Goal: Task Accomplishment & Management: Manage account settings

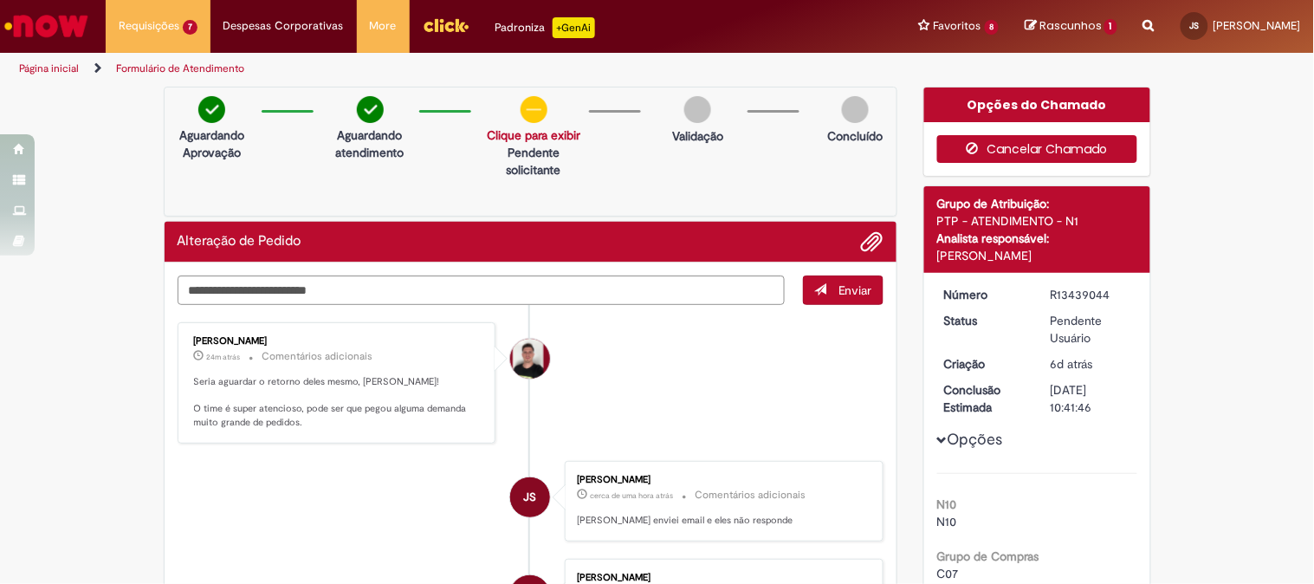
click at [1062, 142] on button "Cancelar Chamado" at bounding box center [1037, 149] width 200 height 28
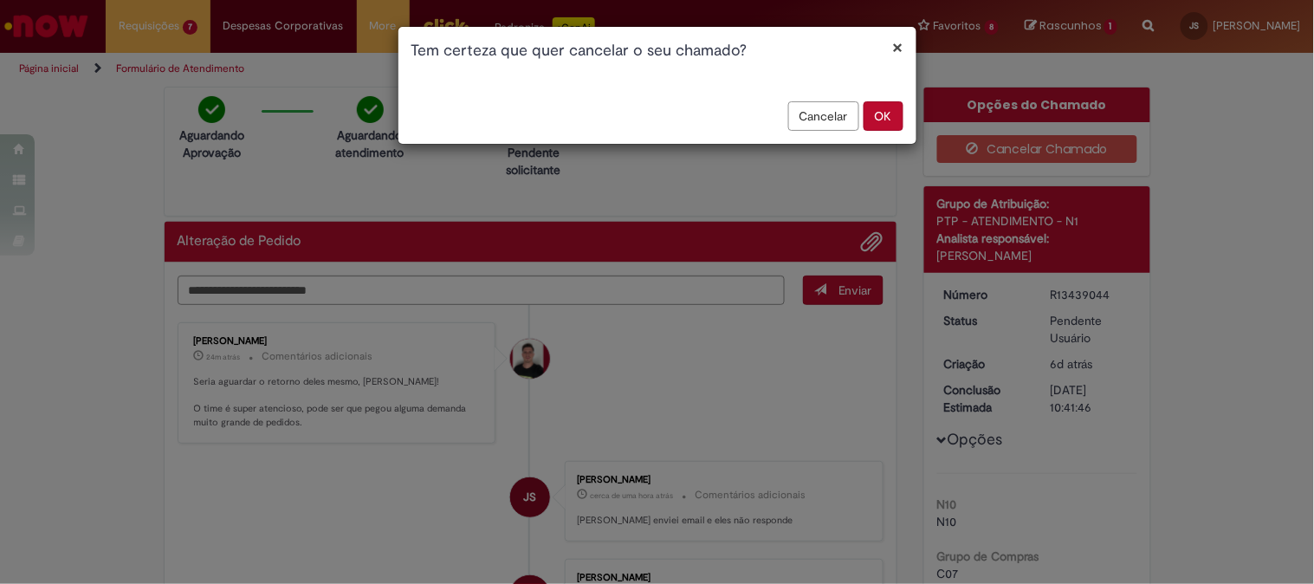
click at [888, 115] on button "OK" at bounding box center [883, 115] width 40 height 29
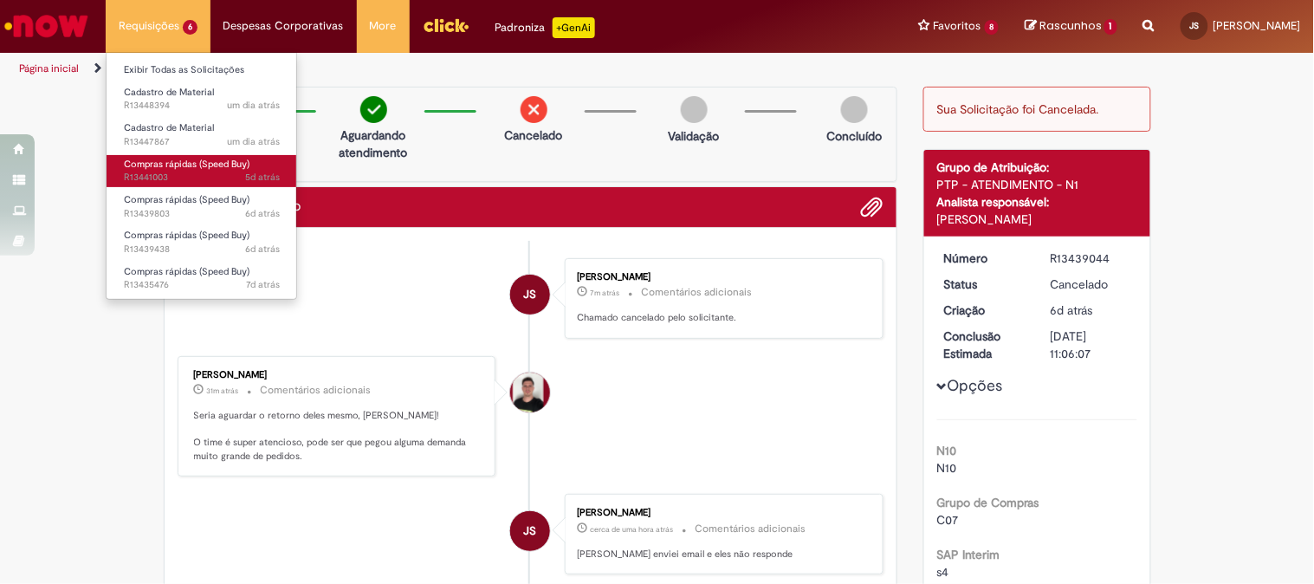
click at [170, 165] on span "Compras rápidas (Speed Buy)" at bounding box center [187, 164] width 126 height 13
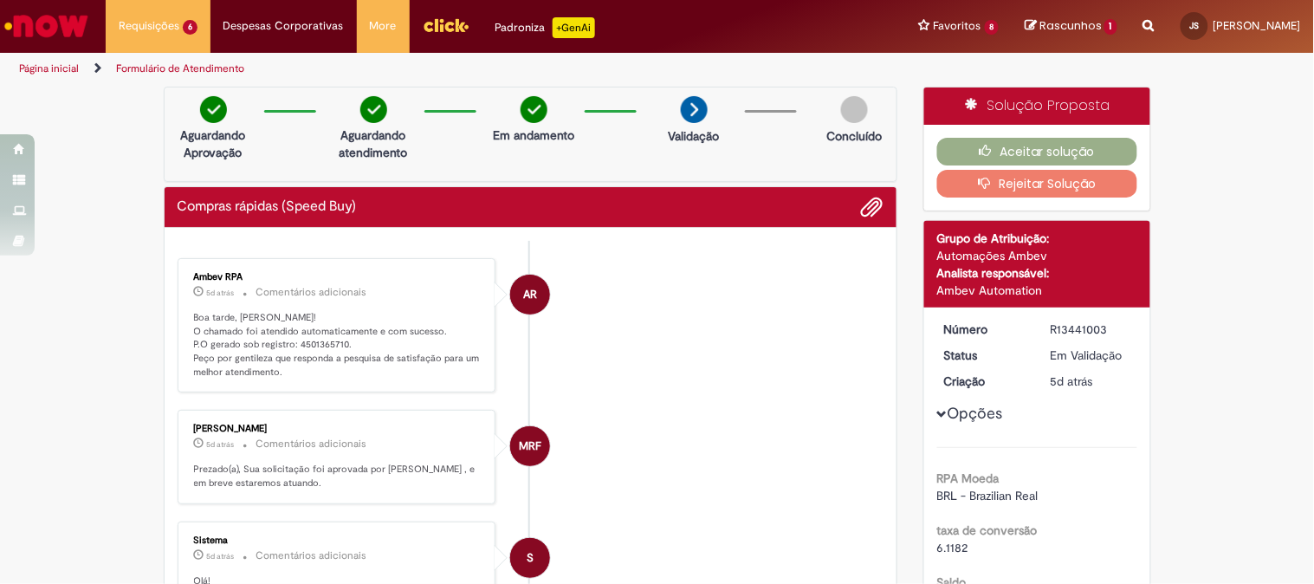
click at [70, 23] on img "Ir para a Homepage" at bounding box center [46, 26] width 89 height 35
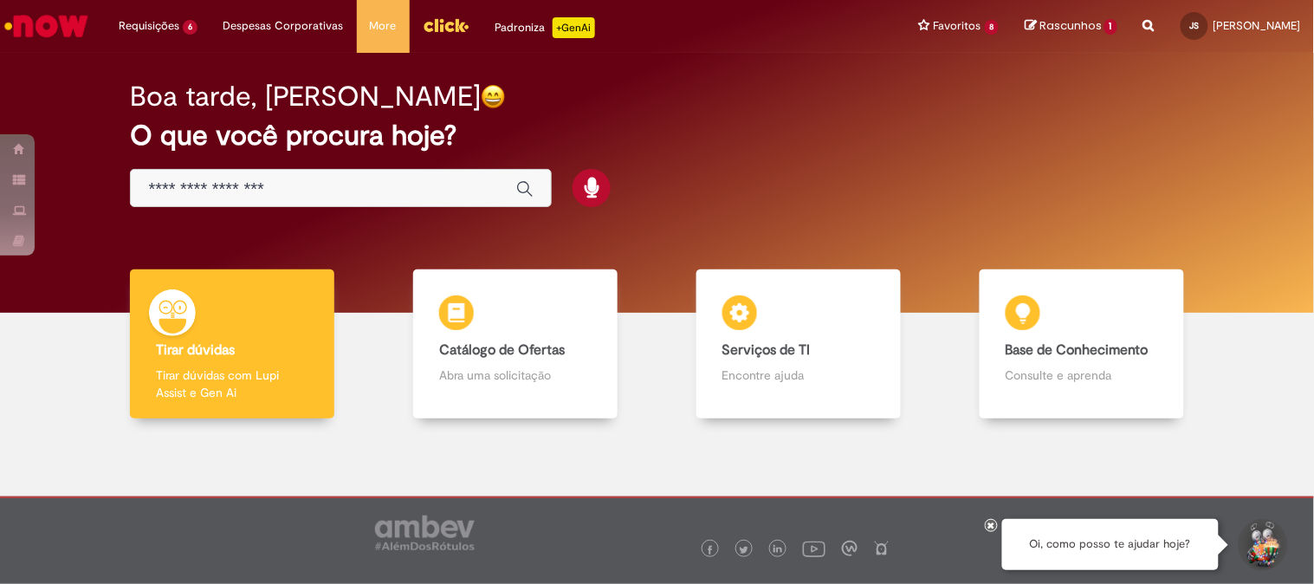
click at [29, 18] on img "Ir para a Homepage" at bounding box center [46, 26] width 89 height 35
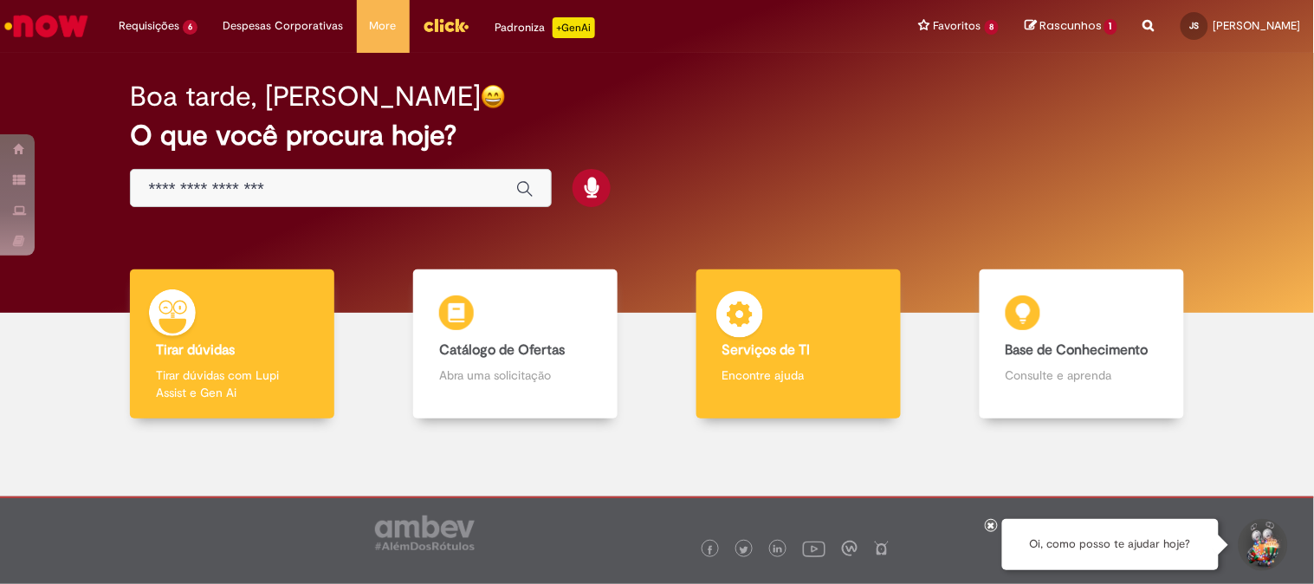
click at [811, 333] on div "Serviços de TI Serviços de TI Encontre ajuda" at bounding box center [798, 344] width 204 height 150
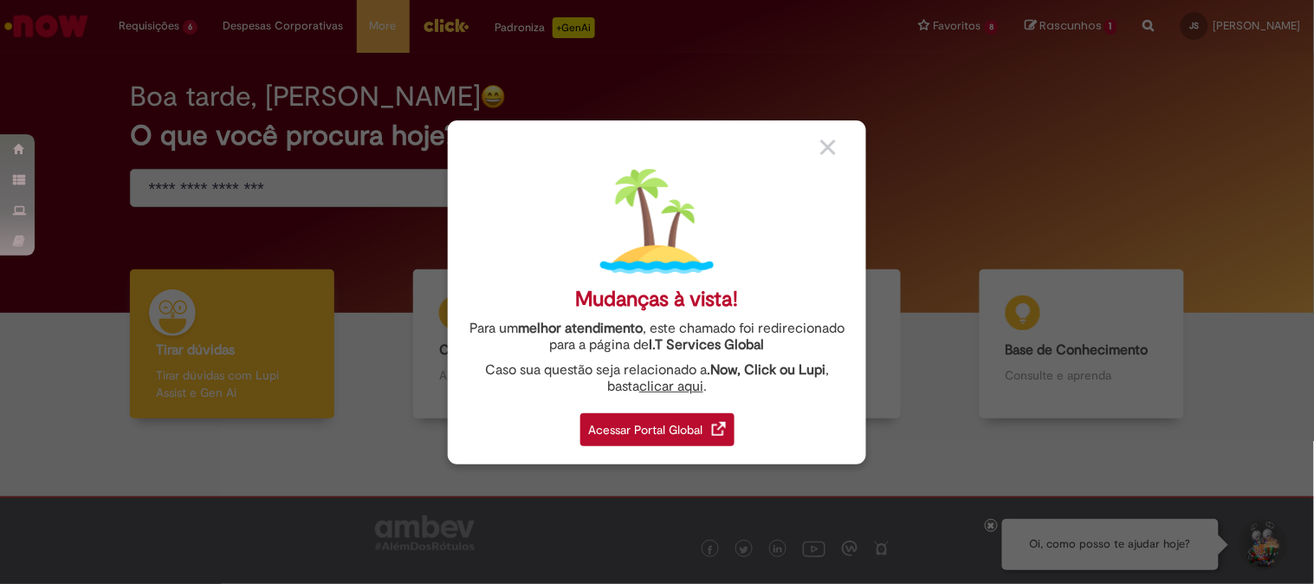
click at [659, 423] on div "Acessar Portal Global" at bounding box center [657, 429] width 154 height 33
